Goal: Answer question/provide support

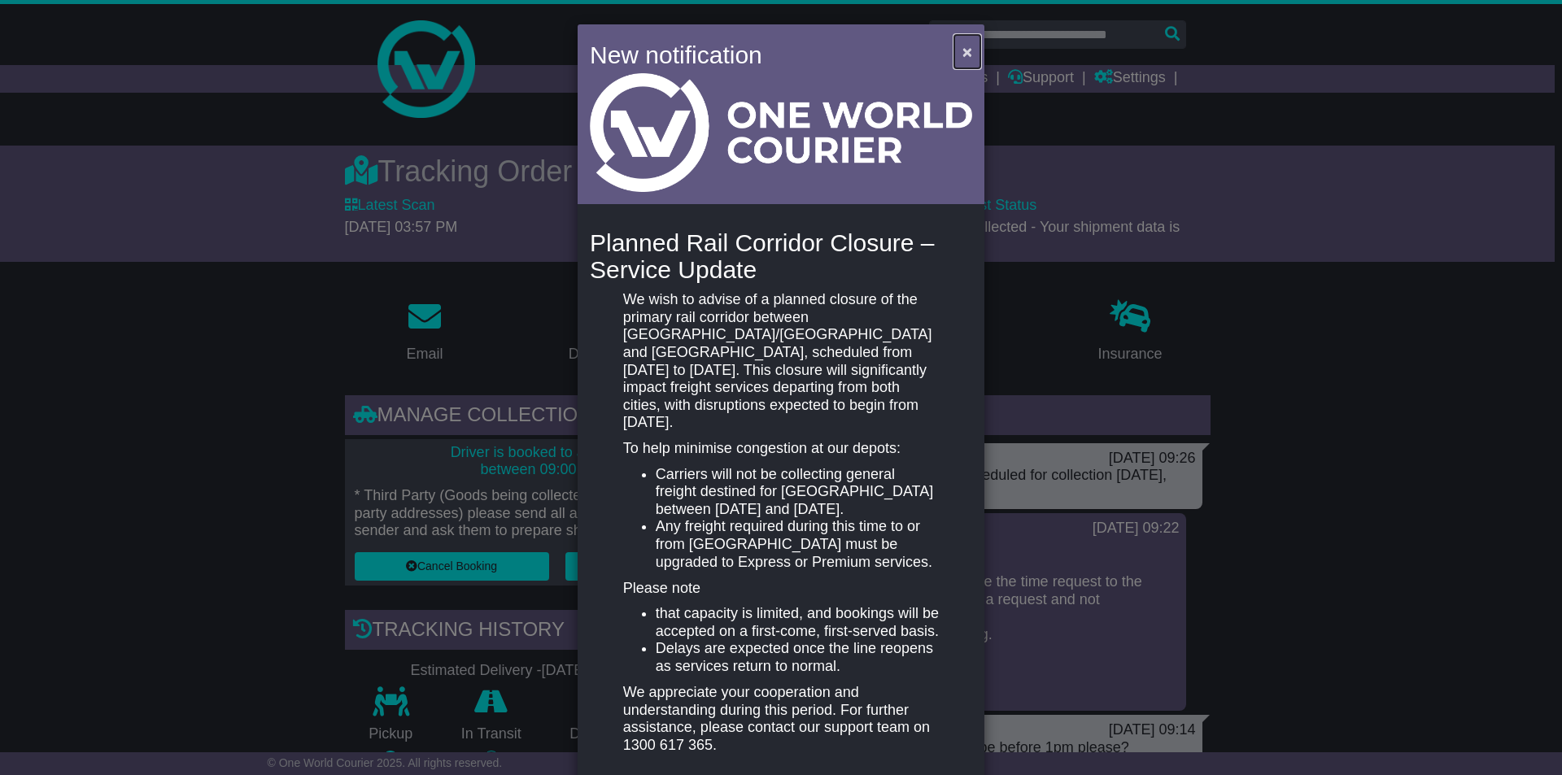
scroll to position [244, 0]
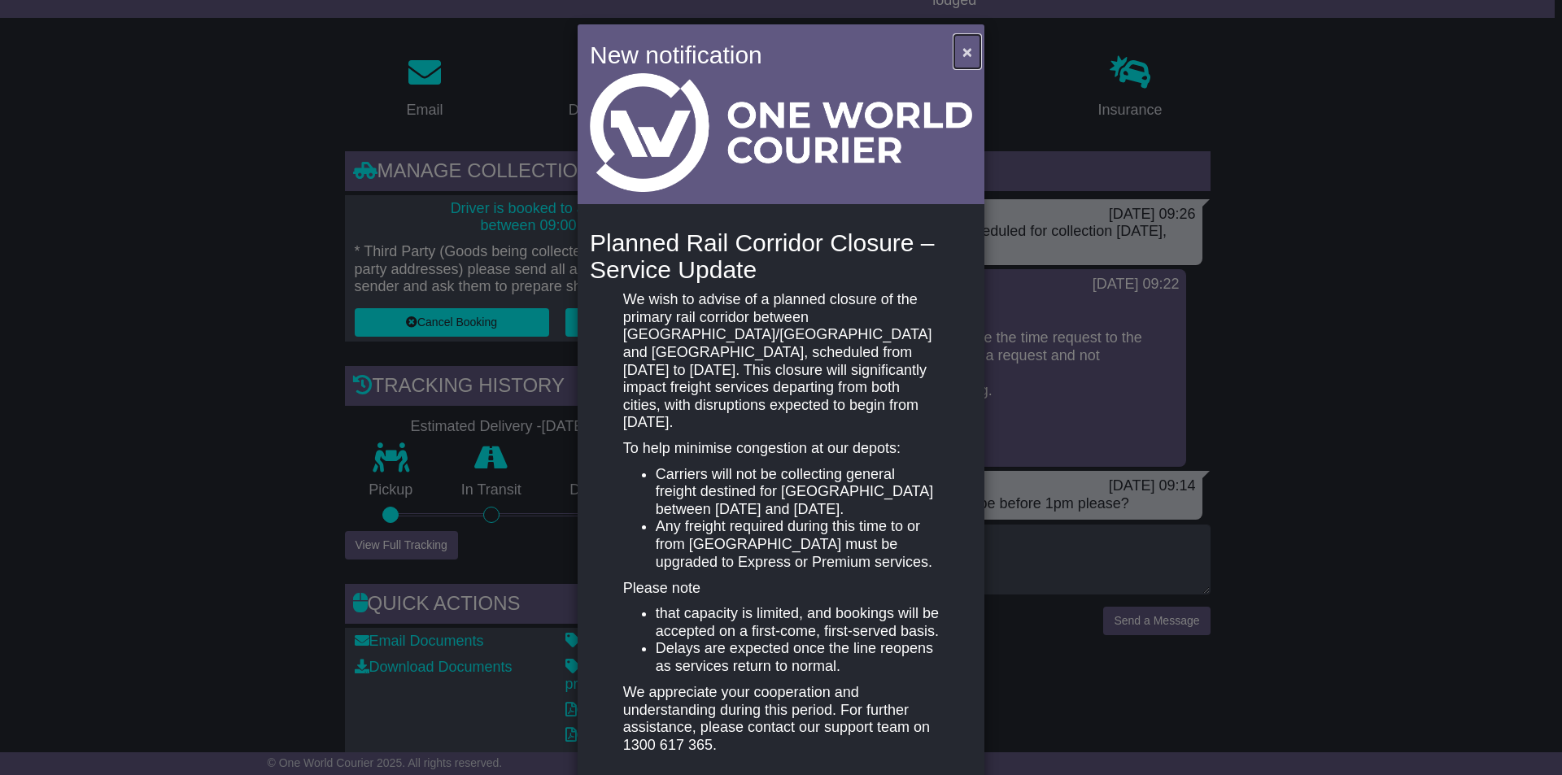
click at [967, 54] on span "×" at bounding box center [967, 51] width 10 height 19
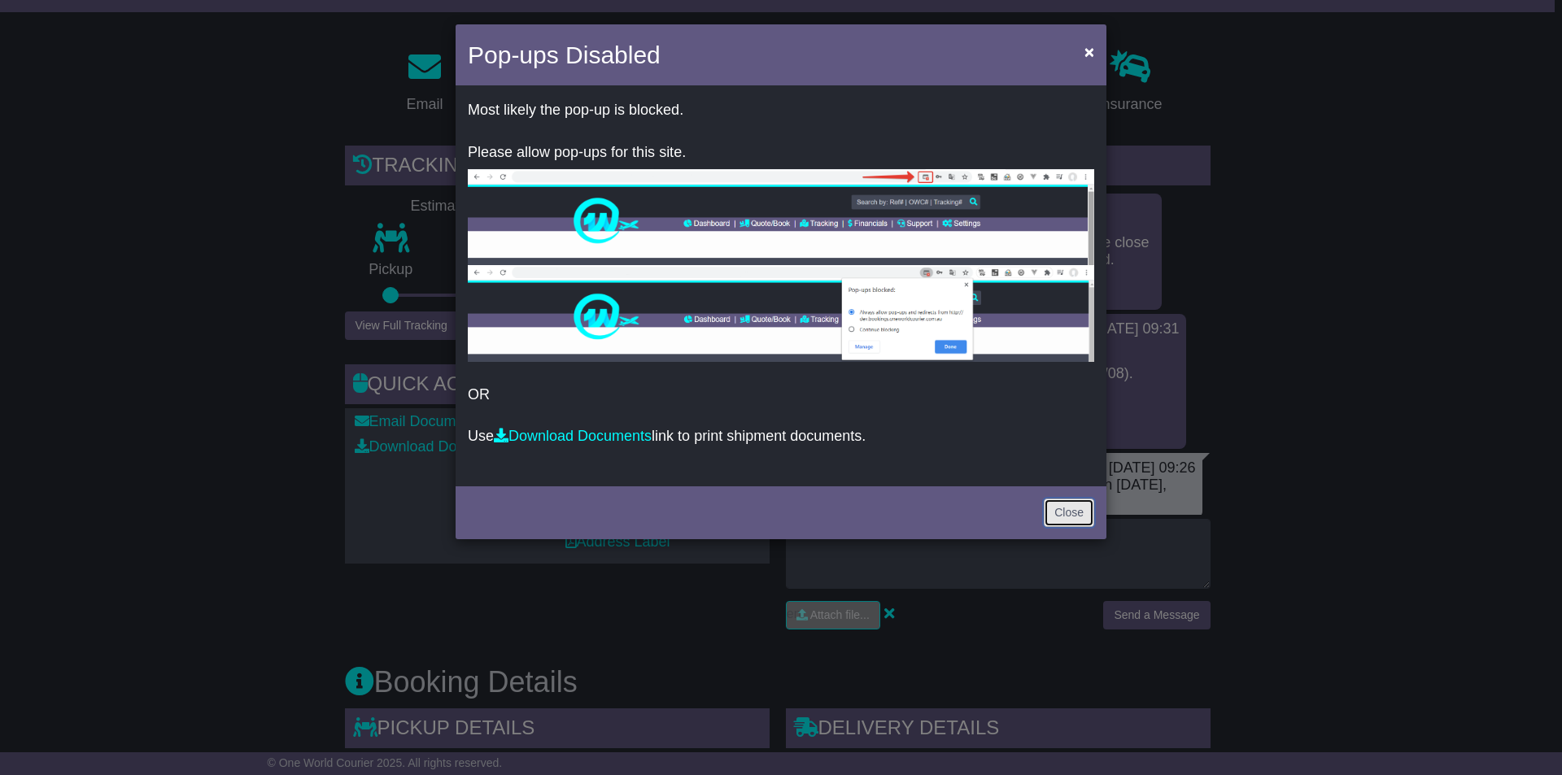
click at [1084, 501] on link "Close" at bounding box center [1069, 513] width 50 height 28
click at [1080, 502] on link "Close" at bounding box center [1069, 513] width 50 height 28
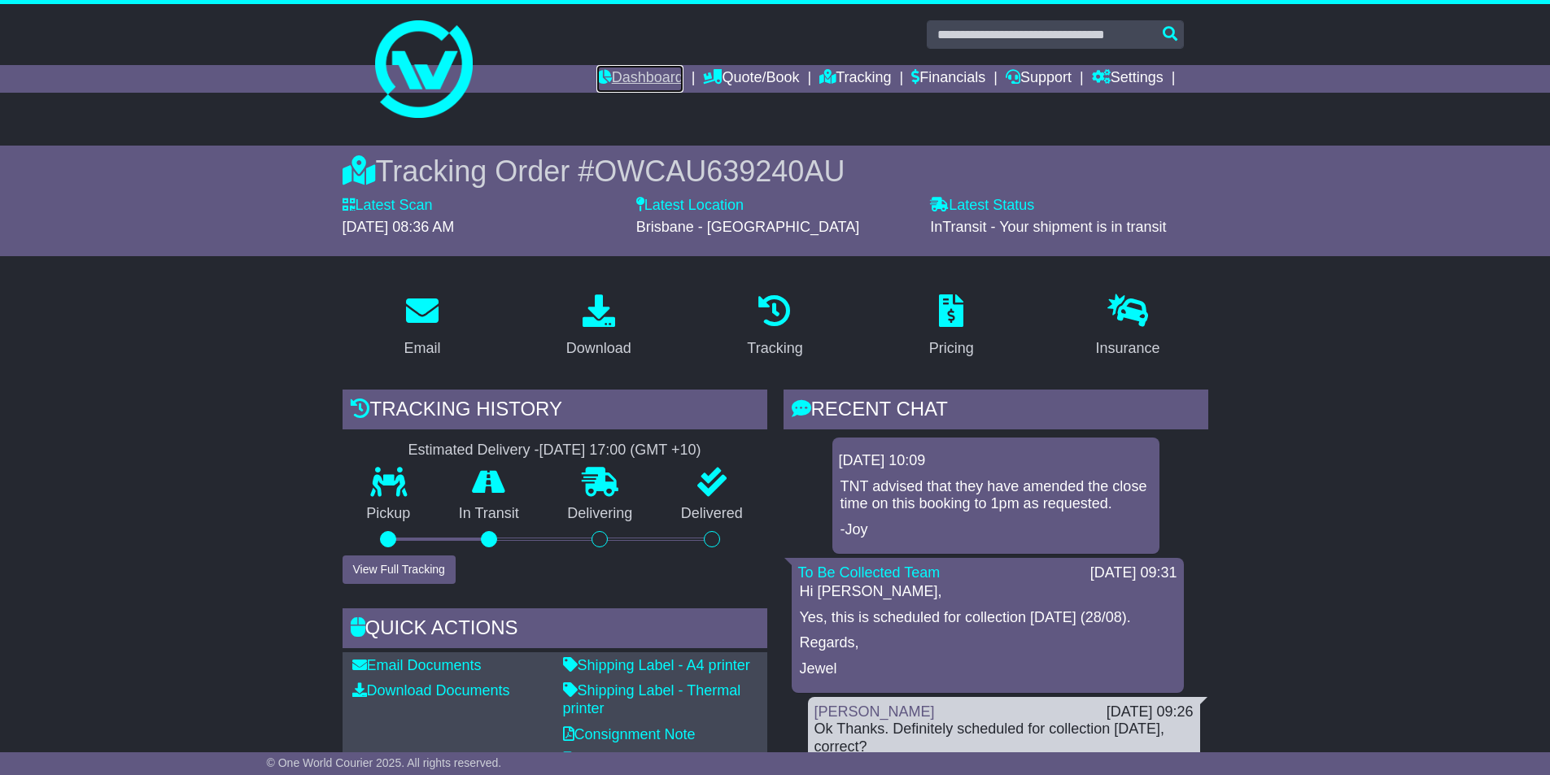
click at [642, 76] on link "Dashboard" at bounding box center [639, 79] width 87 height 28
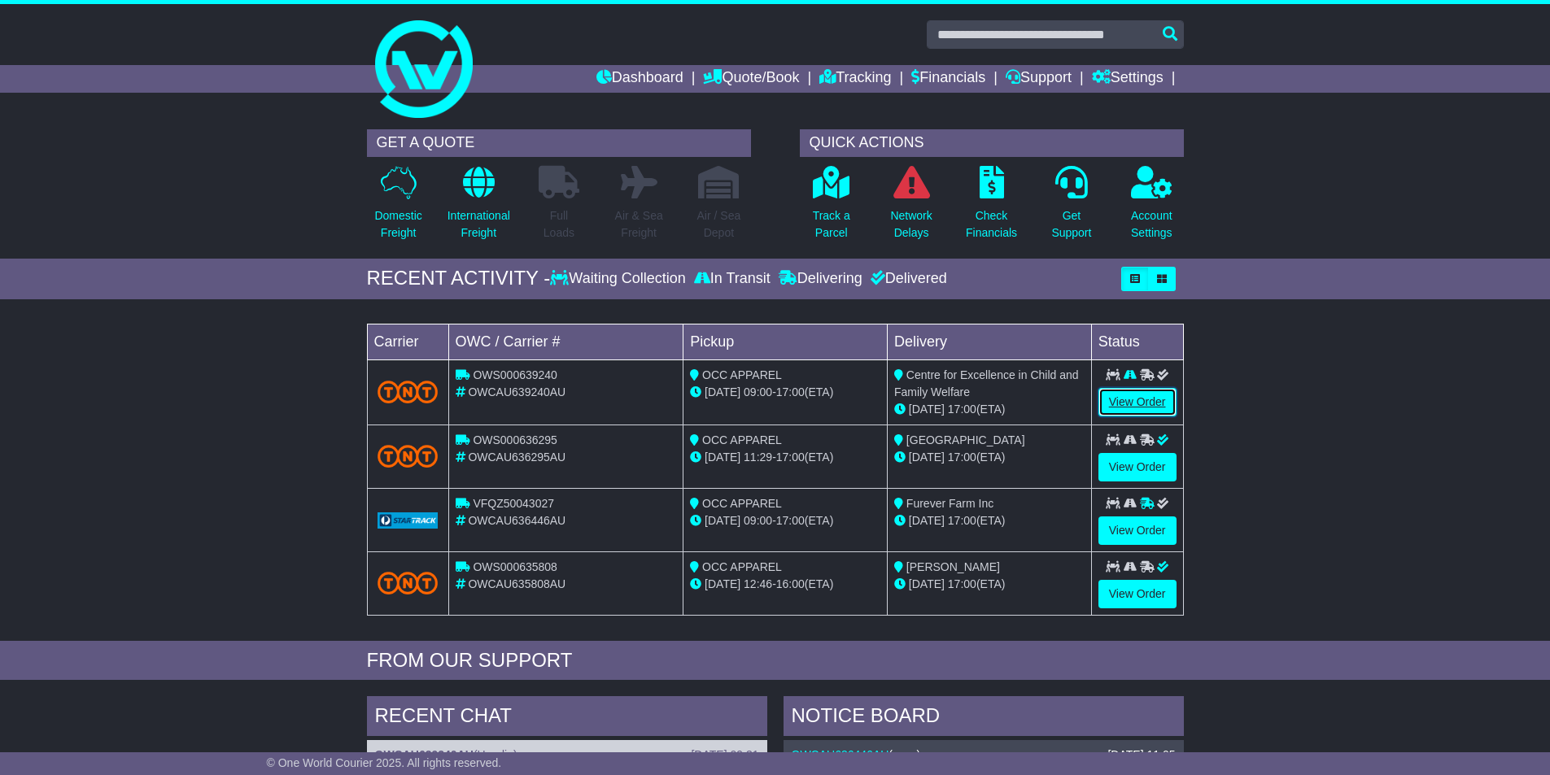
click at [1141, 395] on link "View Order" at bounding box center [1137, 402] width 78 height 28
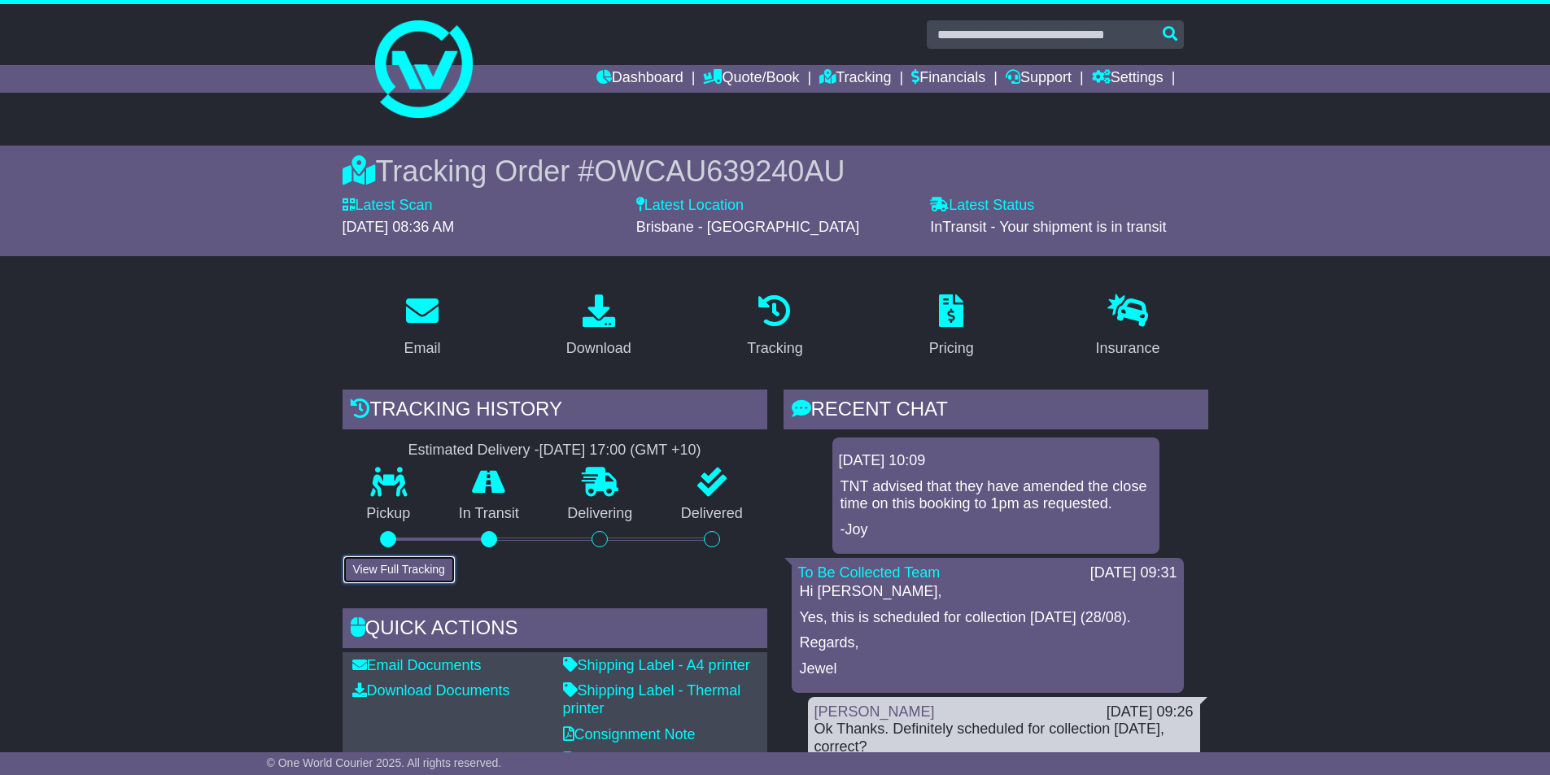
click at [399, 574] on button "View Full Tracking" at bounding box center [398, 570] width 113 height 28
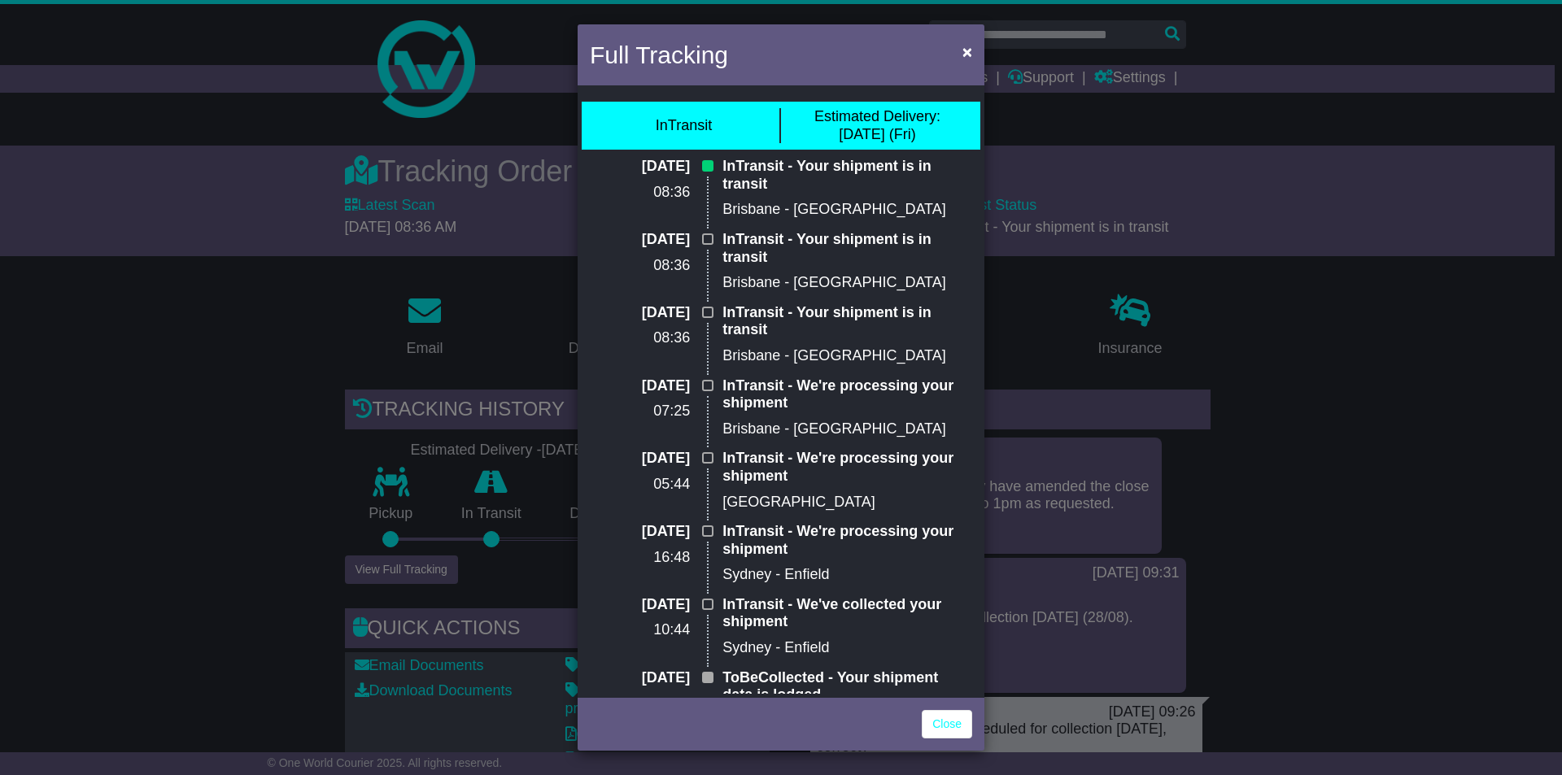
click at [338, 400] on div "Full Tracking × InTransit Estimated Delivery: 29 Aug (Fri) 29 Aug 2025 08:36 In…" at bounding box center [781, 387] width 1562 height 775
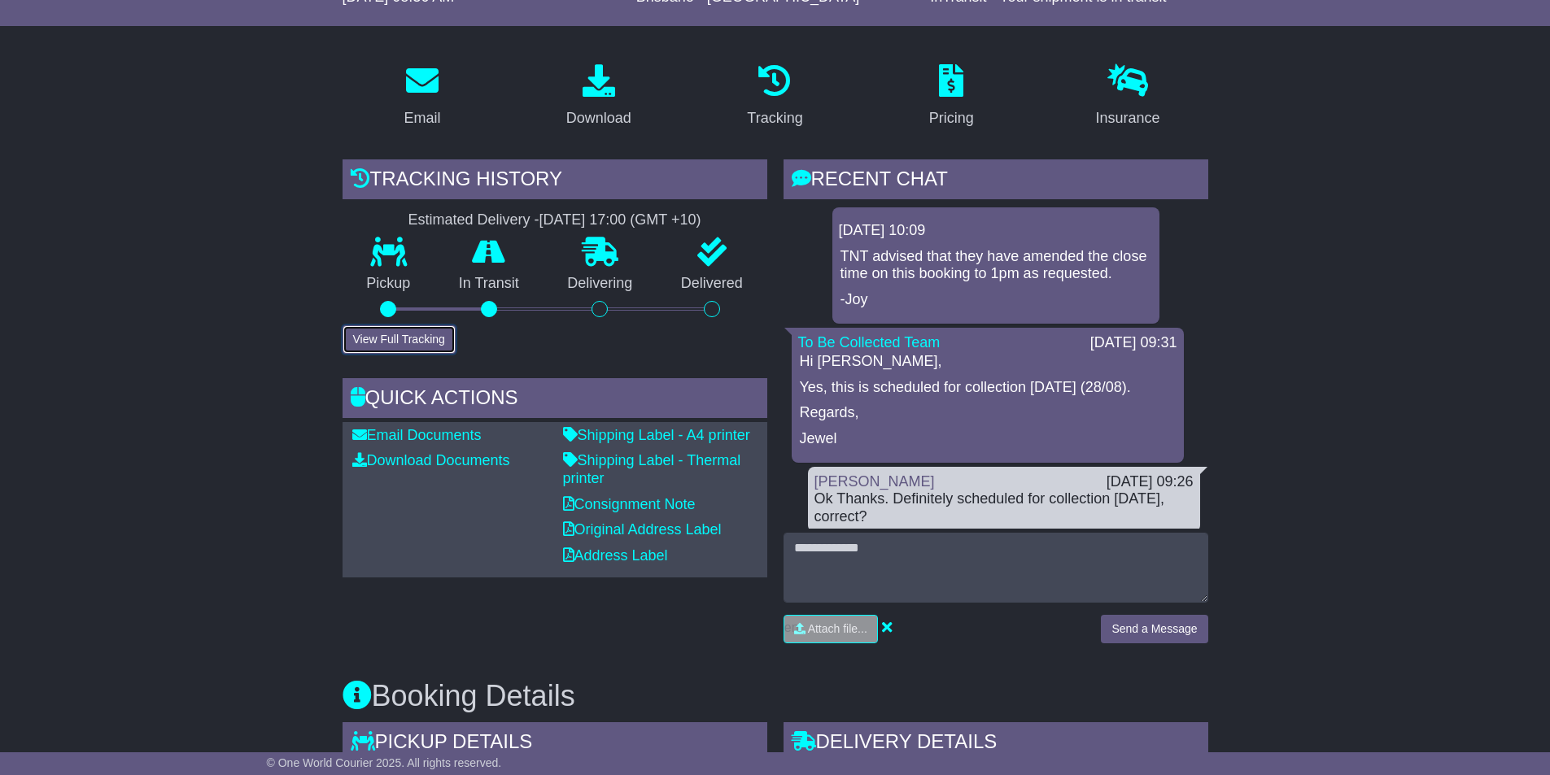
scroll to position [244, 0]
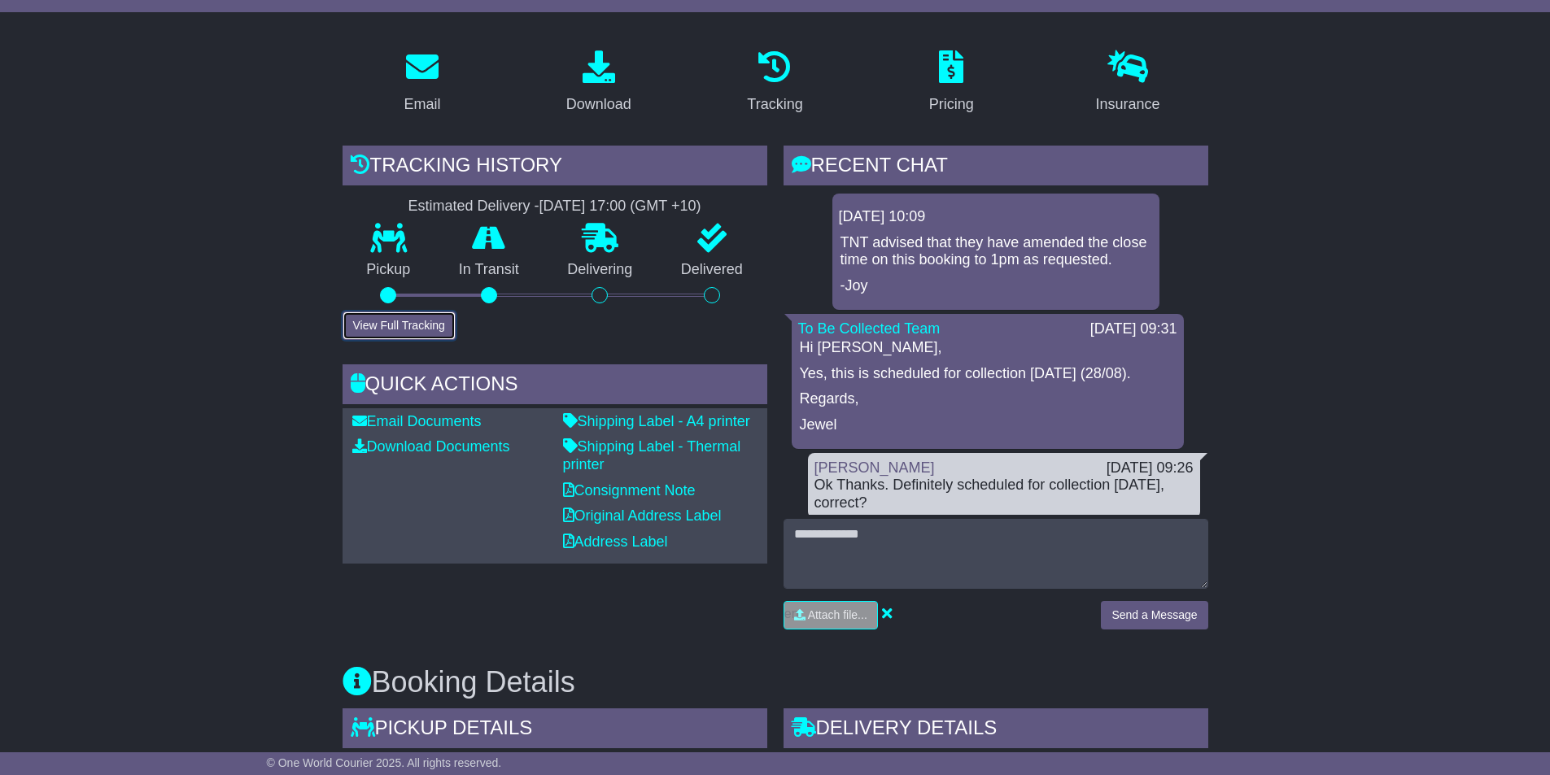
click at [377, 317] on button "View Full Tracking" at bounding box center [398, 326] width 113 height 28
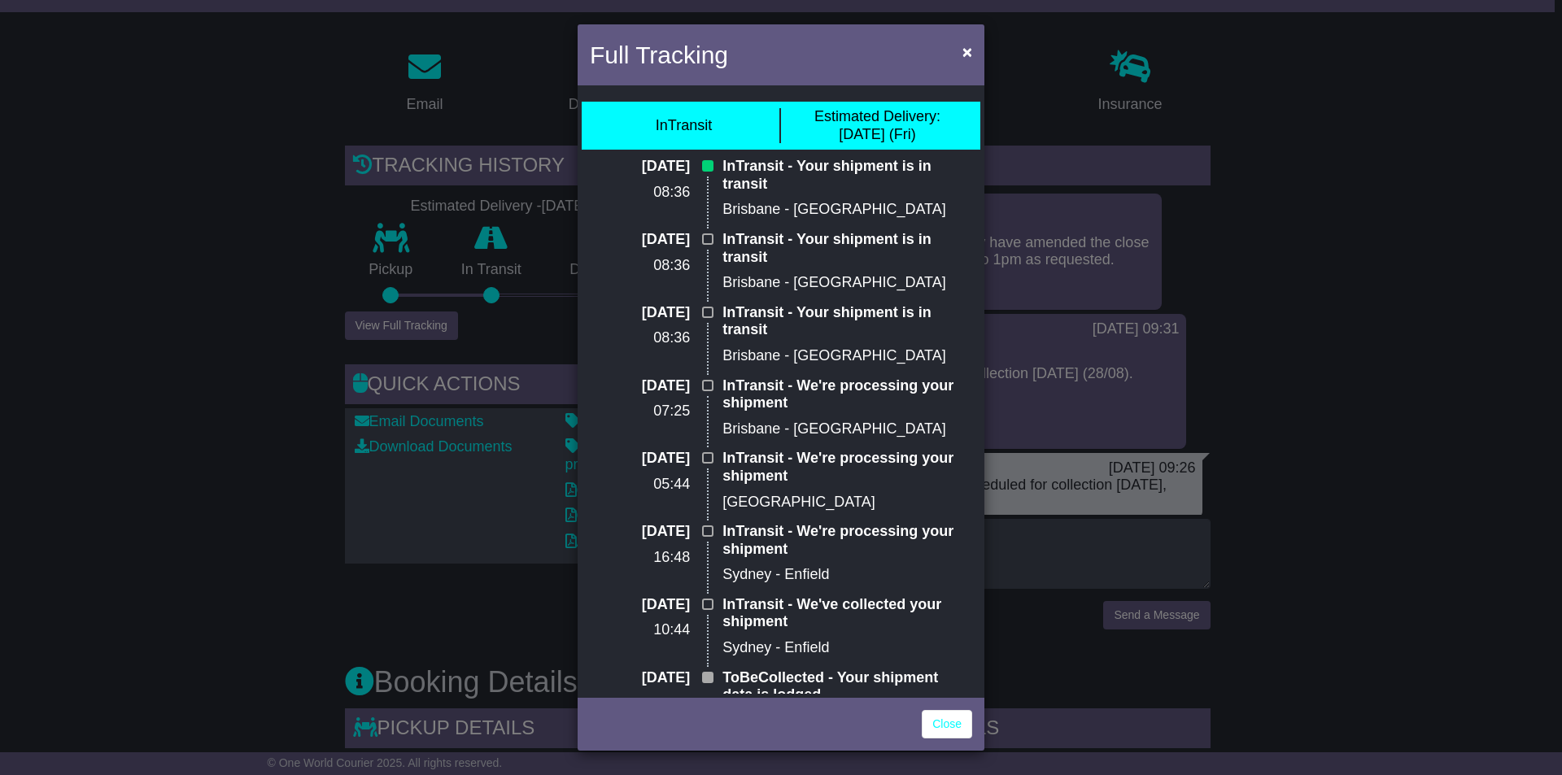
click at [1067, 561] on div "Full Tracking × InTransit Estimated Delivery: 29 Aug (Fri) 29 Aug 2025 08:36 In…" at bounding box center [781, 387] width 1562 height 775
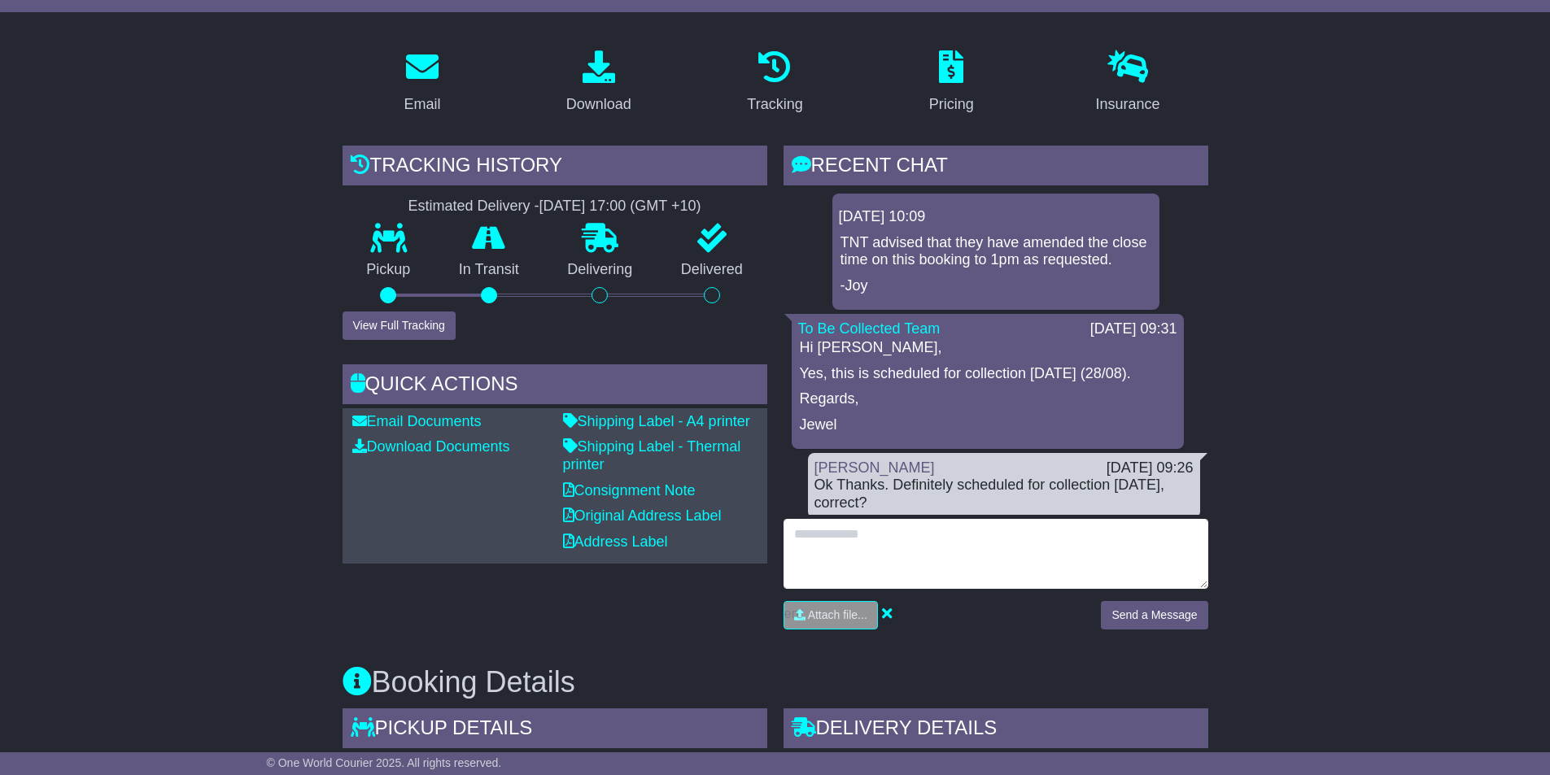
click at [915, 556] on textarea at bounding box center [995, 554] width 425 height 70
click at [1042, 551] on textarea "**********" at bounding box center [995, 554] width 425 height 70
type textarea "**********"
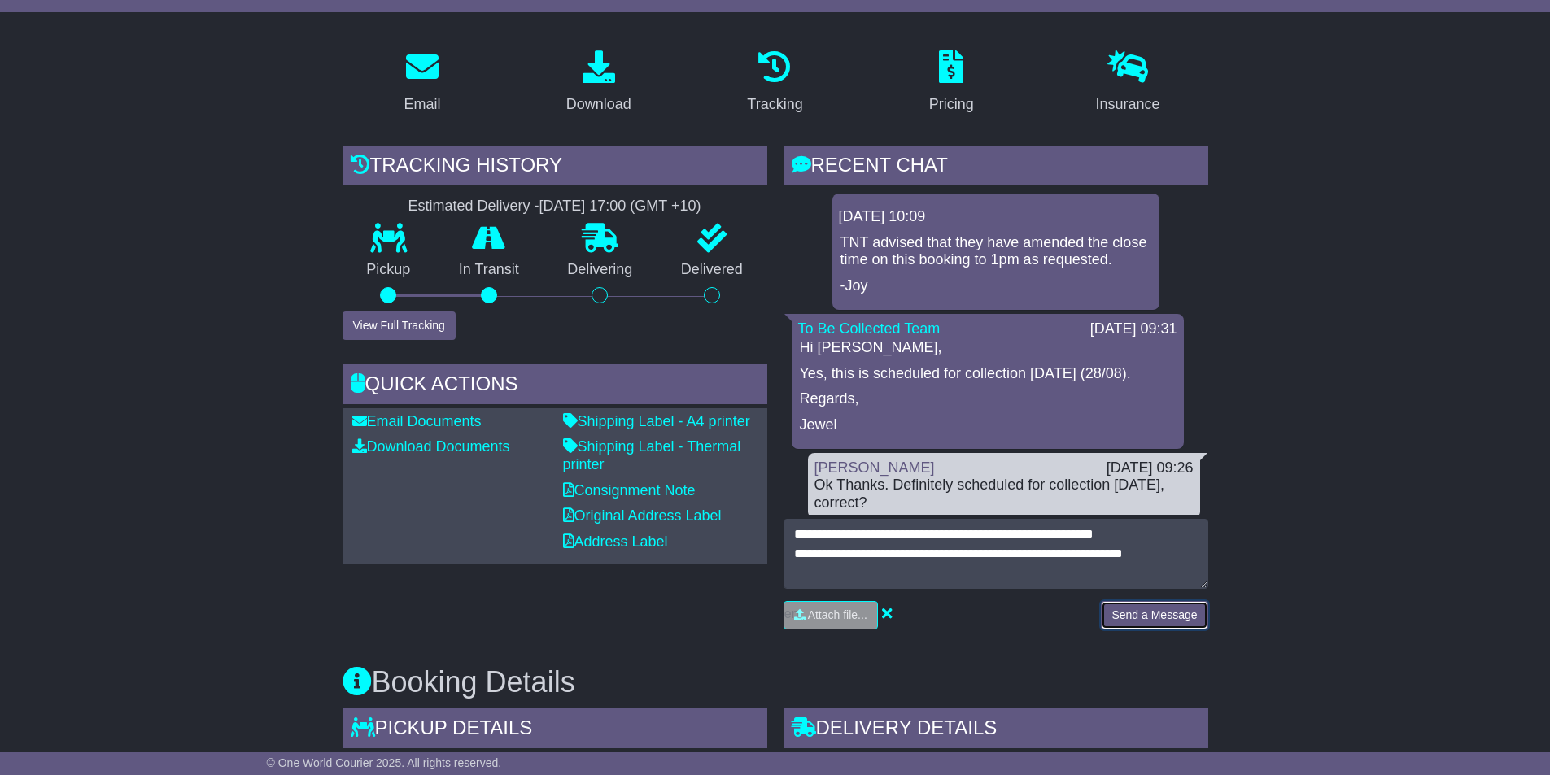
click at [1145, 621] on button "Send a Message" at bounding box center [1154, 615] width 107 height 28
